Goal: Find specific page/section: Find specific page/section

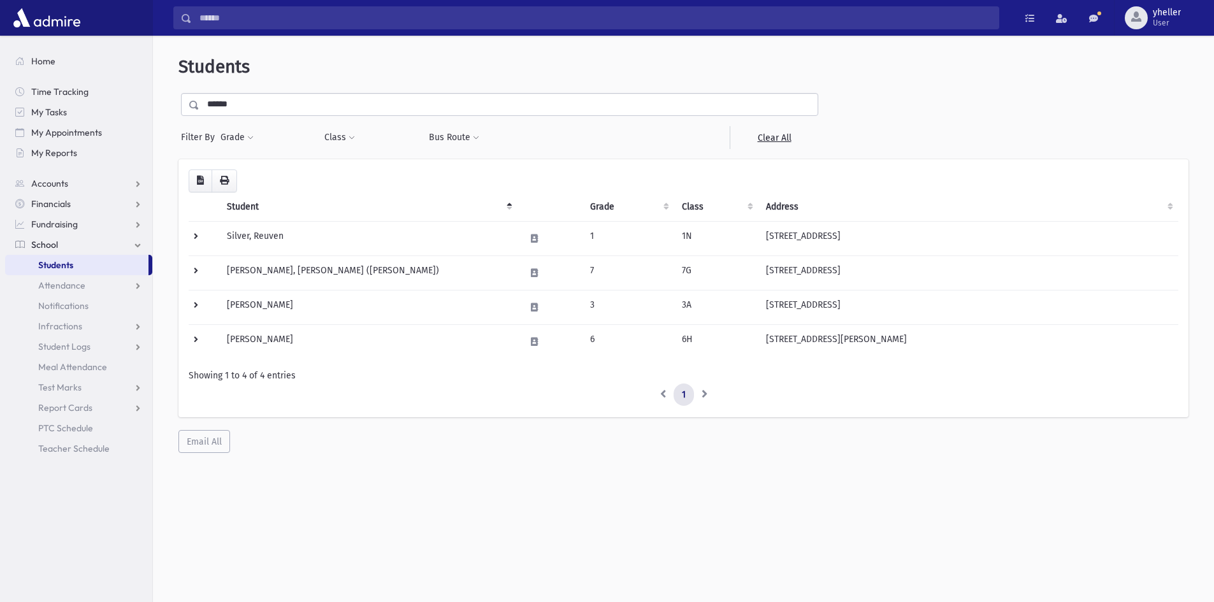
click at [92, 264] on link "Students" at bounding box center [76, 265] width 143 height 20
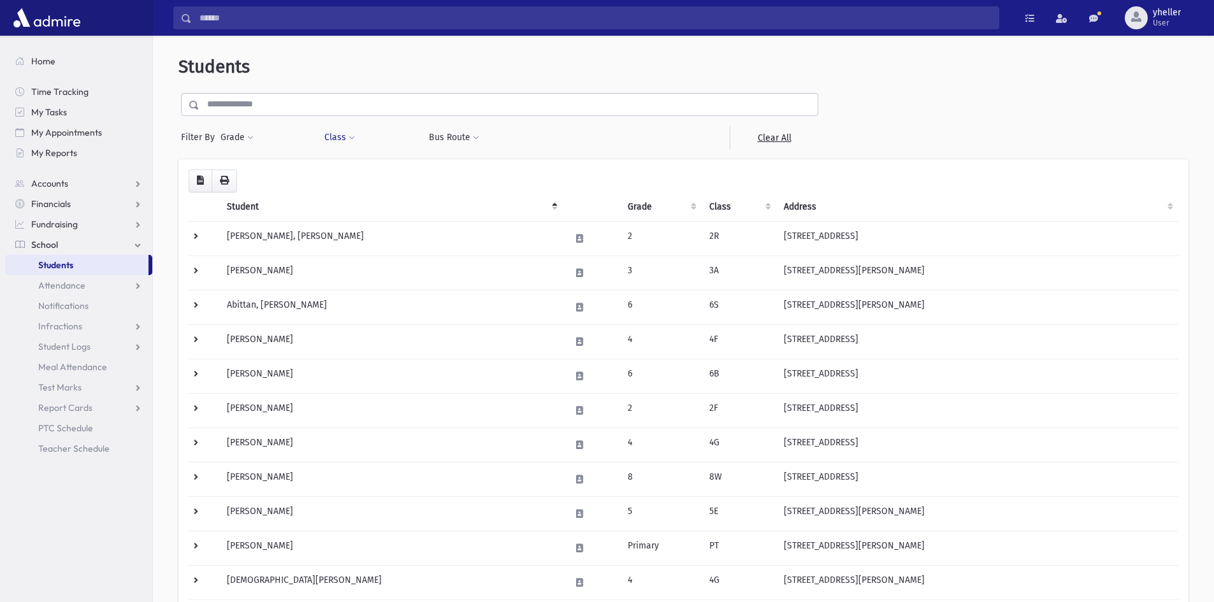
click at [343, 138] on button "Class" at bounding box center [340, 137] width 32 height 23
click at [357, 166] on ul at bounding box center [391, 170] width 122 height 19
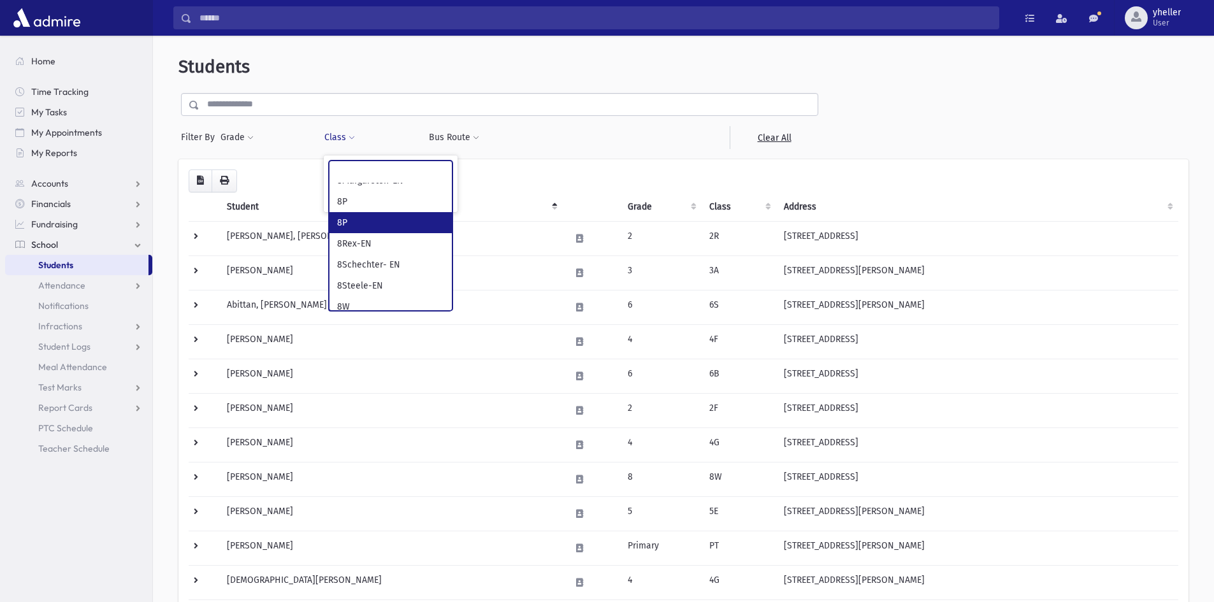
scroll to position [1402, 0]
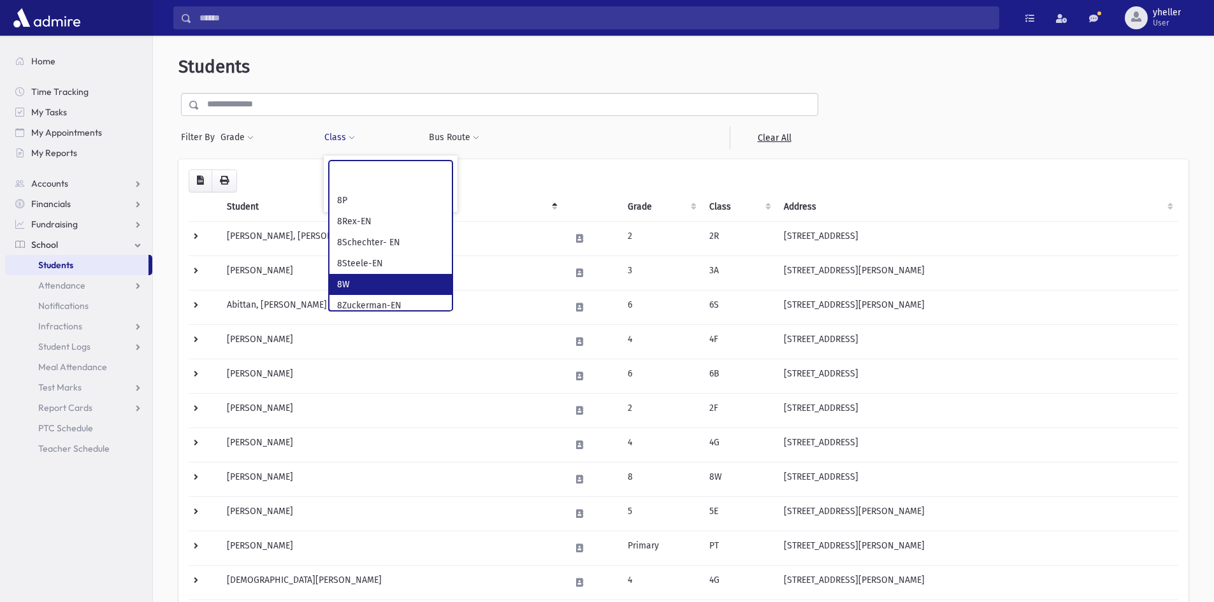
select select "**"
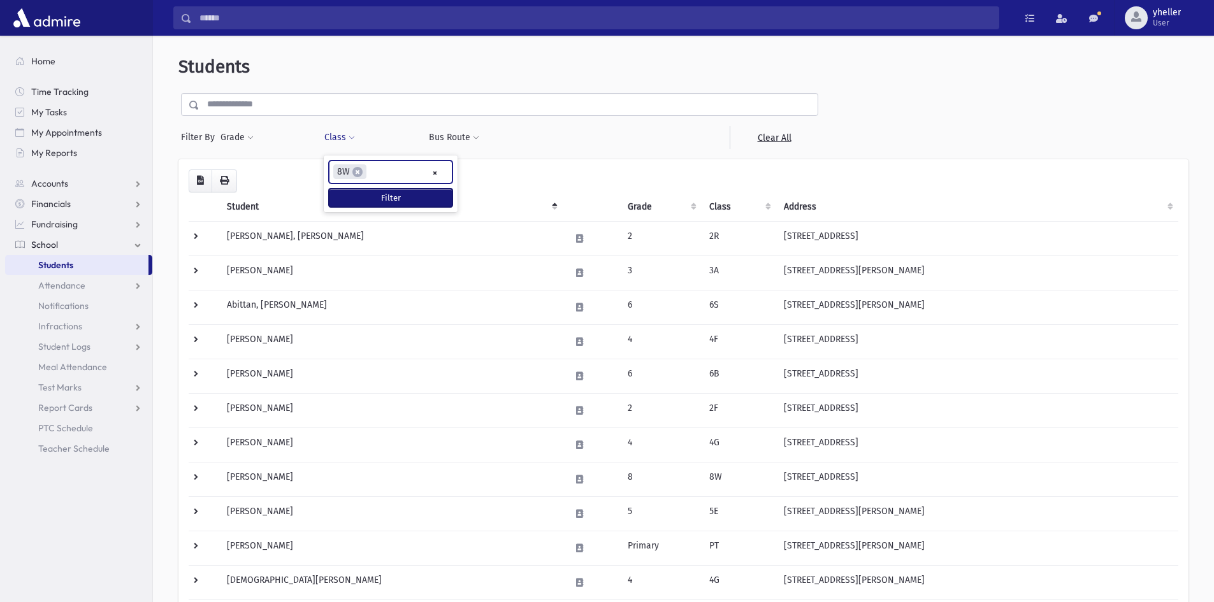
click at [362, 200] on button "Filter" at bounding box center [391, 198] width 124 height 18
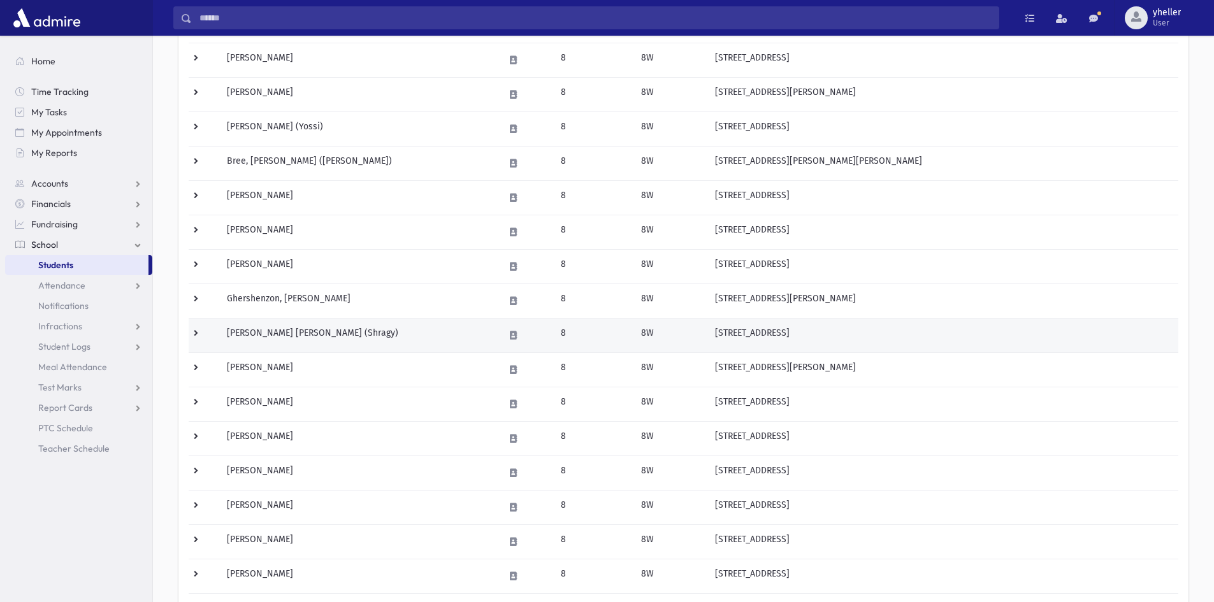
scroll to position [382, 0]
